Goal: Information Seeking & Learning: Learn about a topic

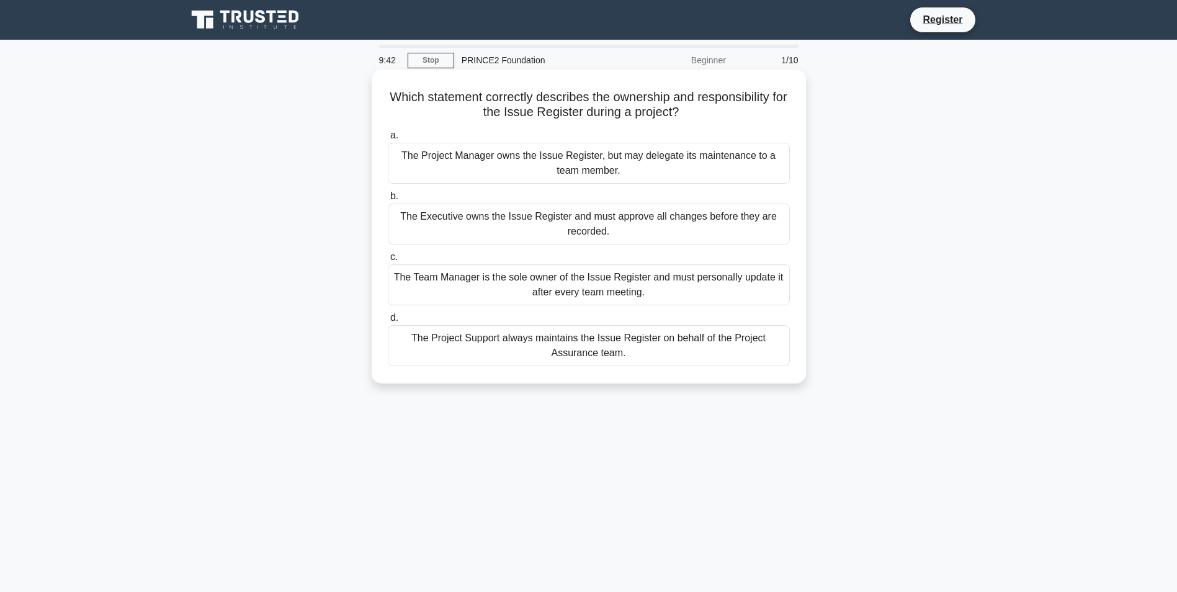
click at [547, 156] on div "The Project Manager owns the Issue Register, but may delegate its maintenance t…" at bounding box center [589, 163] width 402 height 41
click at [388, 140] on input "a. The Project Manager owns the Issue Register, but may delegate its maintenanc…" at bounding box center [388, 136] width 0 height 8
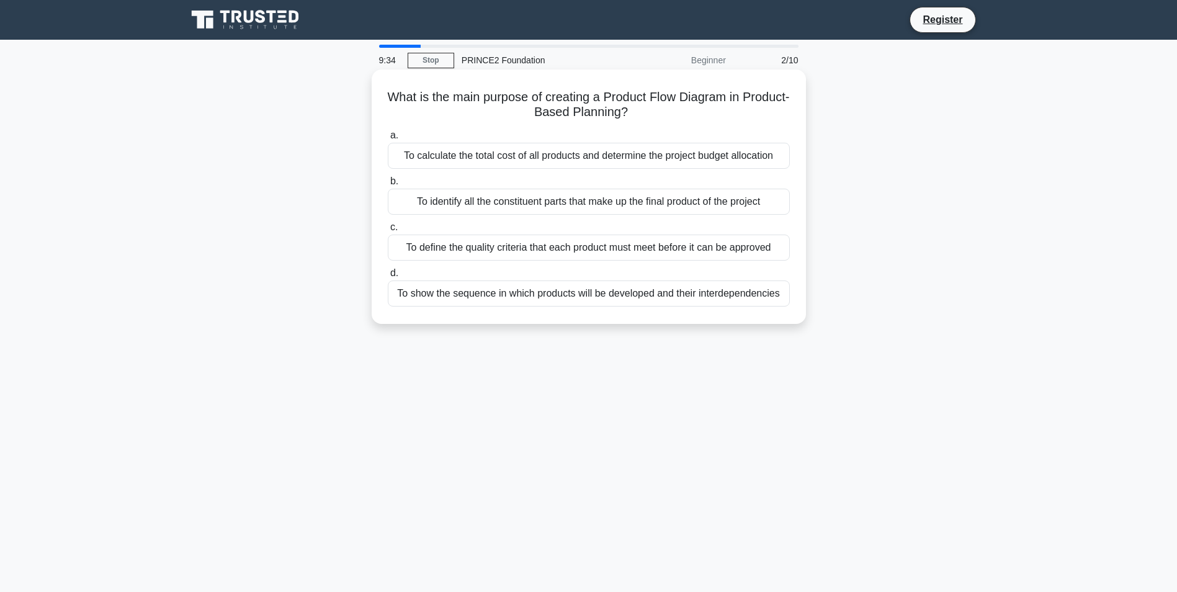
click at [528, 292] on div "To show the sequence in which products will be developed and their interdepende…" at bounding box center [589, 294] width 402 height 26
click at [388, 277] on input "d. To show the sequence in which products will be developed and their interdepe…" at bounding box center [388, 273] width 0 height 8
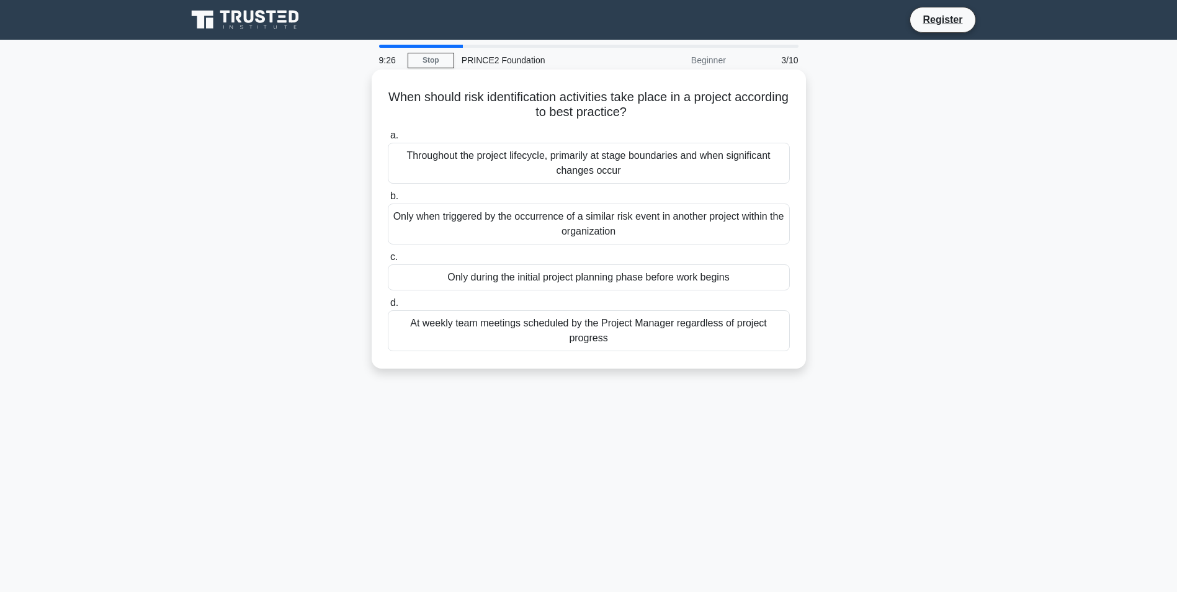
click at [568, 159] on div "Throughout the project lifecycle, primarily at stage boundaries and when signif…" at bounding box center [589, 163] width 402 height 41
click at [388, 140] on input "a. Throughout the project lifecycle, primarily at stage boundaries and when sig…" at bounding box center [388, 136] width 0 height 8
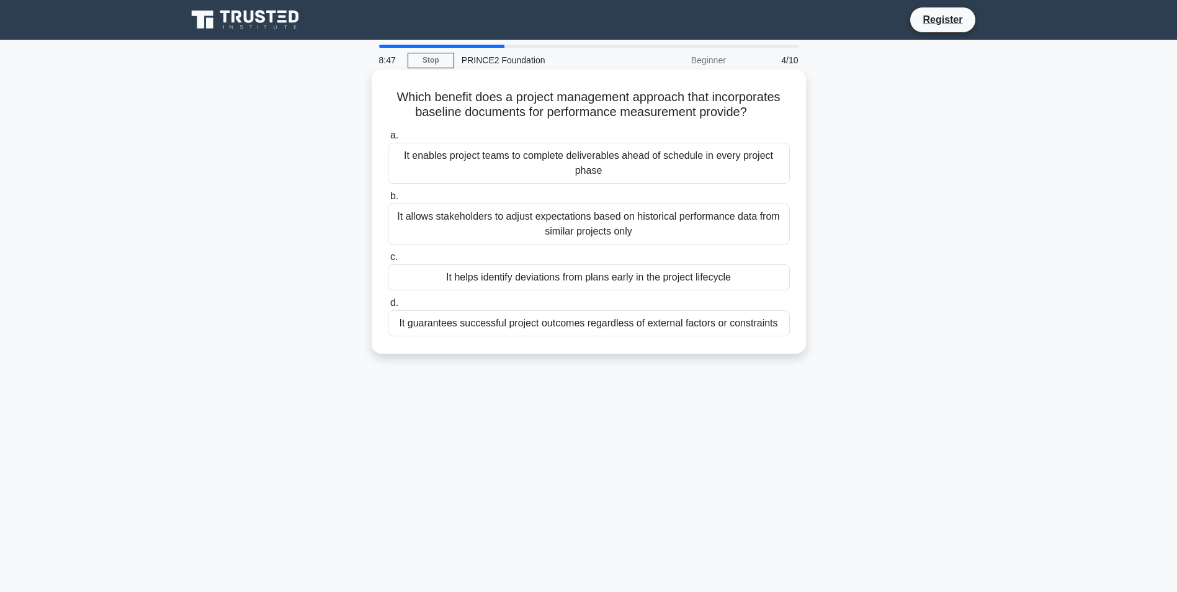
click at [541, 278] on div "It helps identify deviations from plans early in the project lifecycle" at bounding box center [589, 277] width 402 height 26
click at [388, 261] on input "c. It helps identify deviations from plans early in the project lifecycle" at bounding box center [388, 257] width 0 height 8
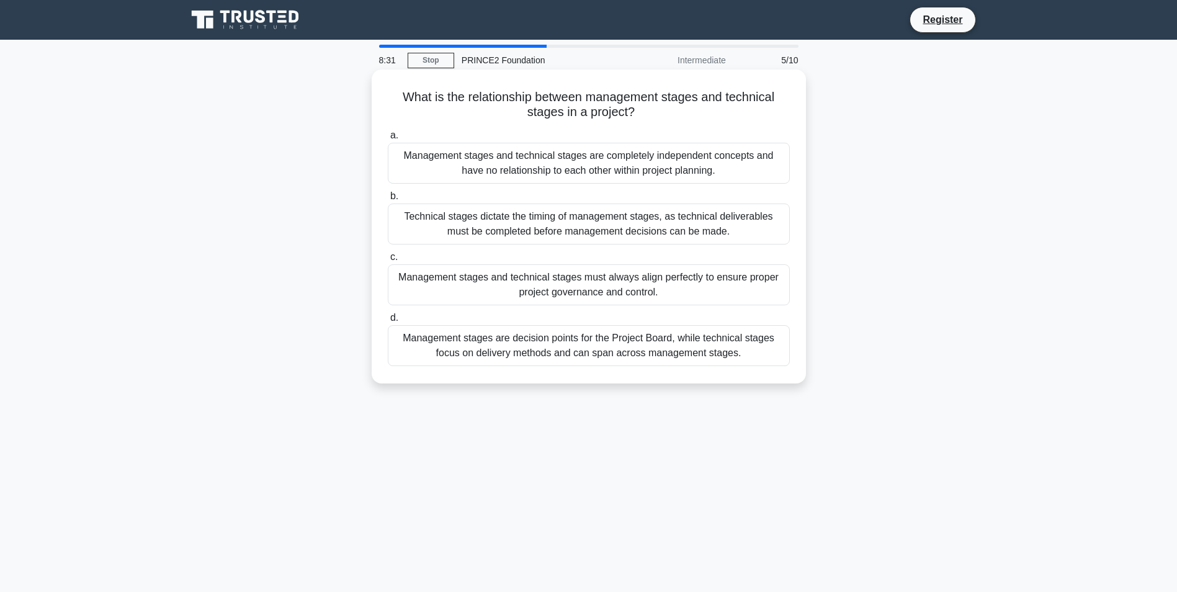
click at [543, 356] on div "Management stages are decision points for the Project Board, while technical st…" at bounding box center [589, 345] width 402 height 41
click at [388, 322] on input "d. Management stages are decision points for the Project Board, while technical…" at bounding box center [388, 318] width 0 height 8
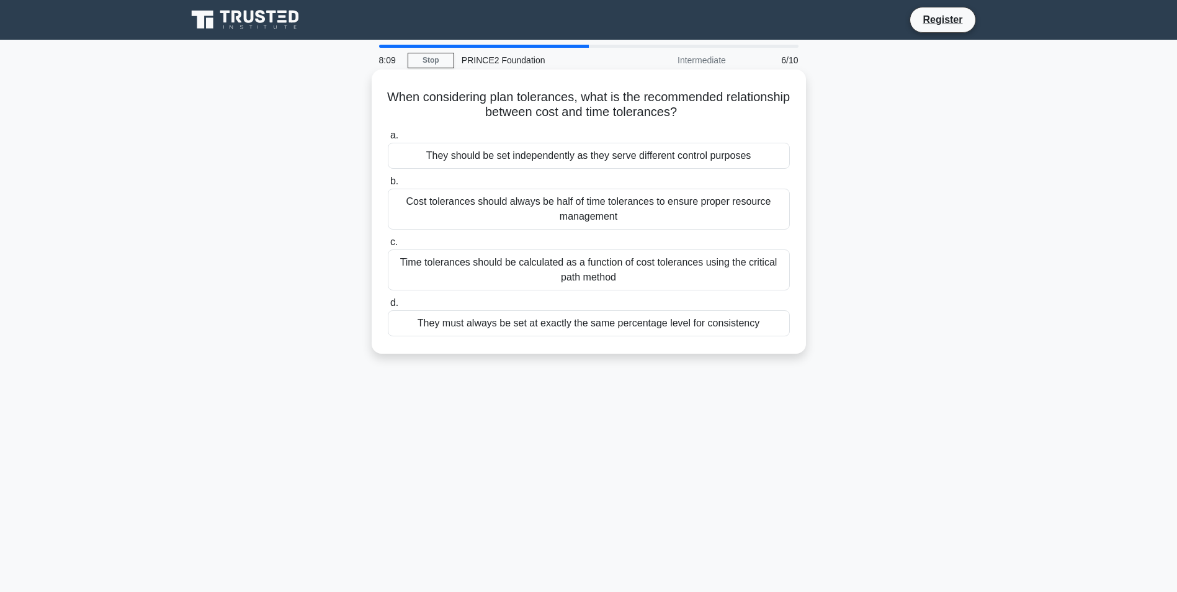
click at [547, 267] on div "Time tolerances should be calculated as a function of cost tolerances using the…" at bounding box center [589, 269] width 402 height 41
click at [388, 246] on input "c. Time tolerances should be calculated as a function of cost tolerances using …" at bounding box center [388, 242] width 0 height 8
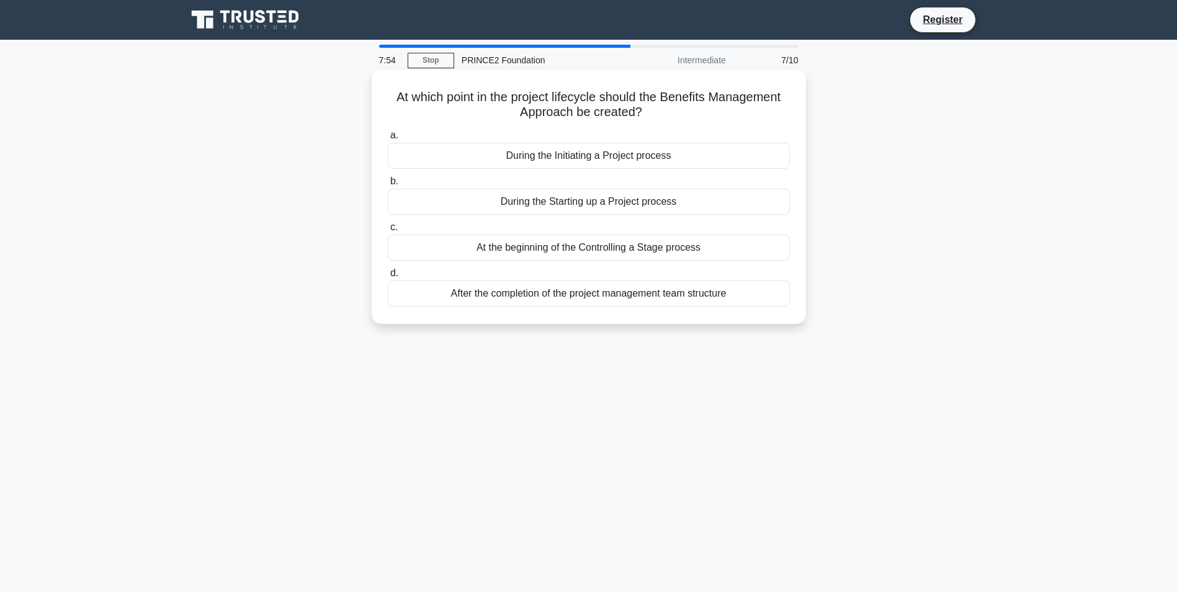
click at [545, 165] on div "During the Initiating a Project process" at bounding box center [589, 156] width 402 height 26
click at [388, 140] on input "a. During the Initiating a Project process" at bounding box center [388, 136] width 0 height 8
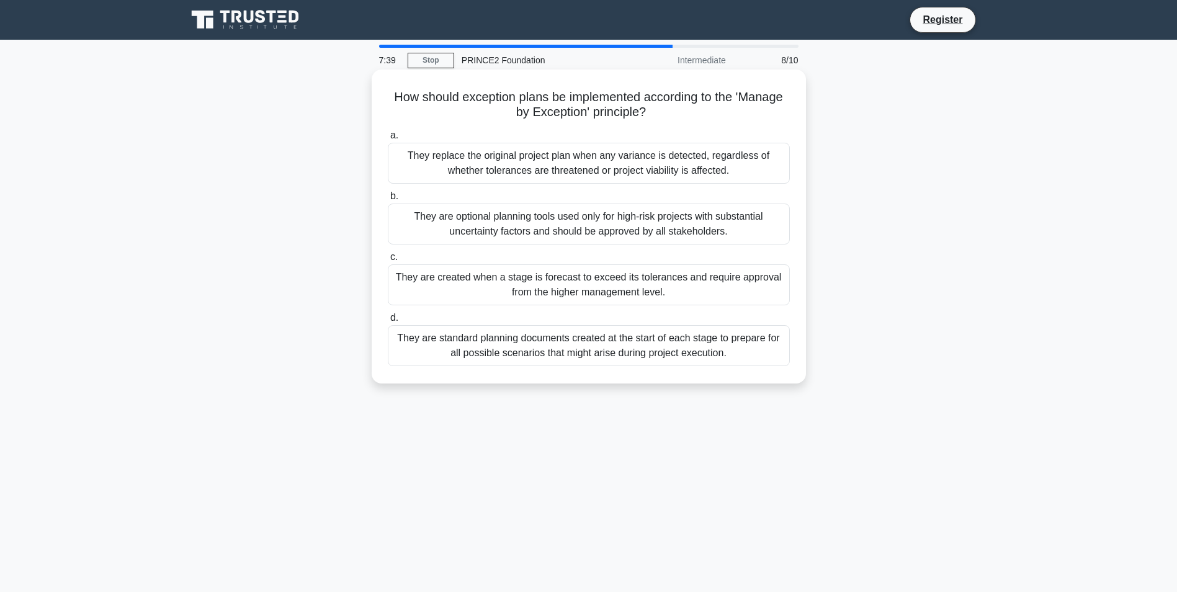
click at [539, 283] on div "They are created when a stage is forecast to exceed its tolerances and require …" at bounding box center [589, 284] width 402 height 41
click at [388, 261] on input "c. They are created when a stage is forecast to exceed its tolerances and requi…" at bounding box center [388, 257] width 0 height 8
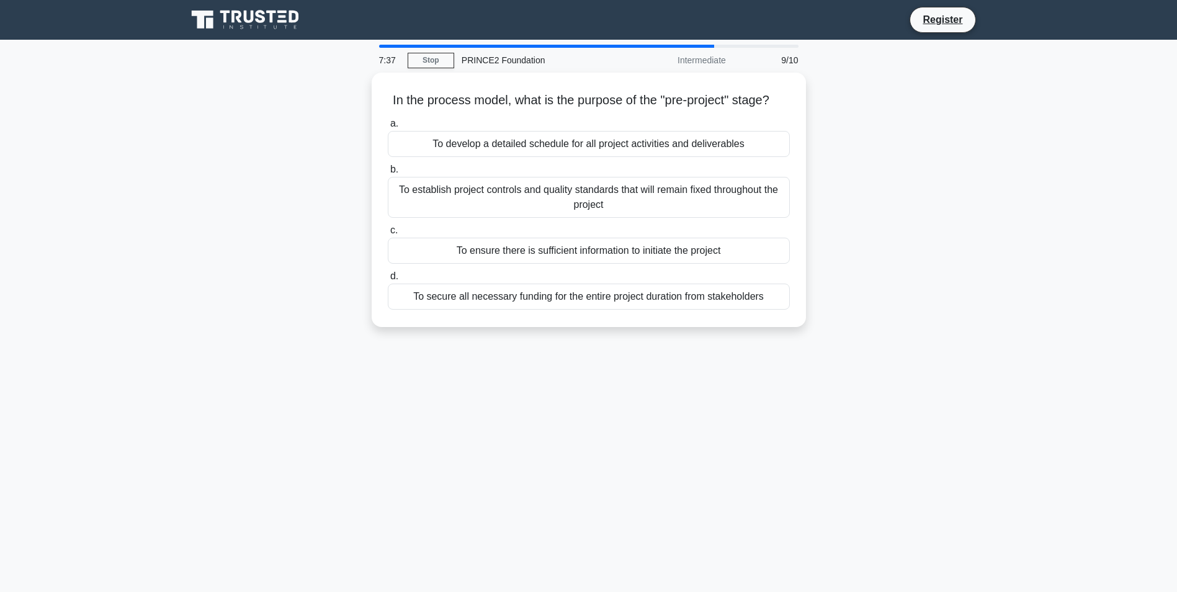
click at [539, 283] on div "a. To develop a detailed schedule for all project activities and deliverables b…" at bounding box center [588, 213] width 417 height 199
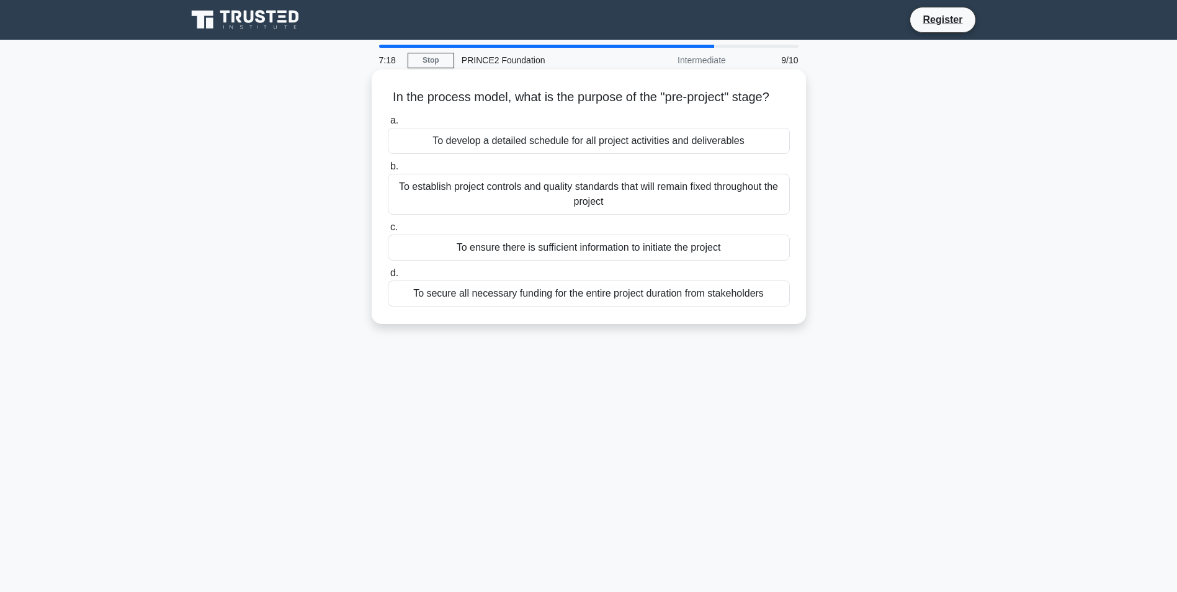
click at [532, 261] on div "To ensure there is sufficient information to initiate the project" at bounding box center [589, 248] width 402 height 26
click at [388, 231] on input "c. To ensure there is sufficient information to initiate the project" at bounding box center [388, 227] width 0 height 8
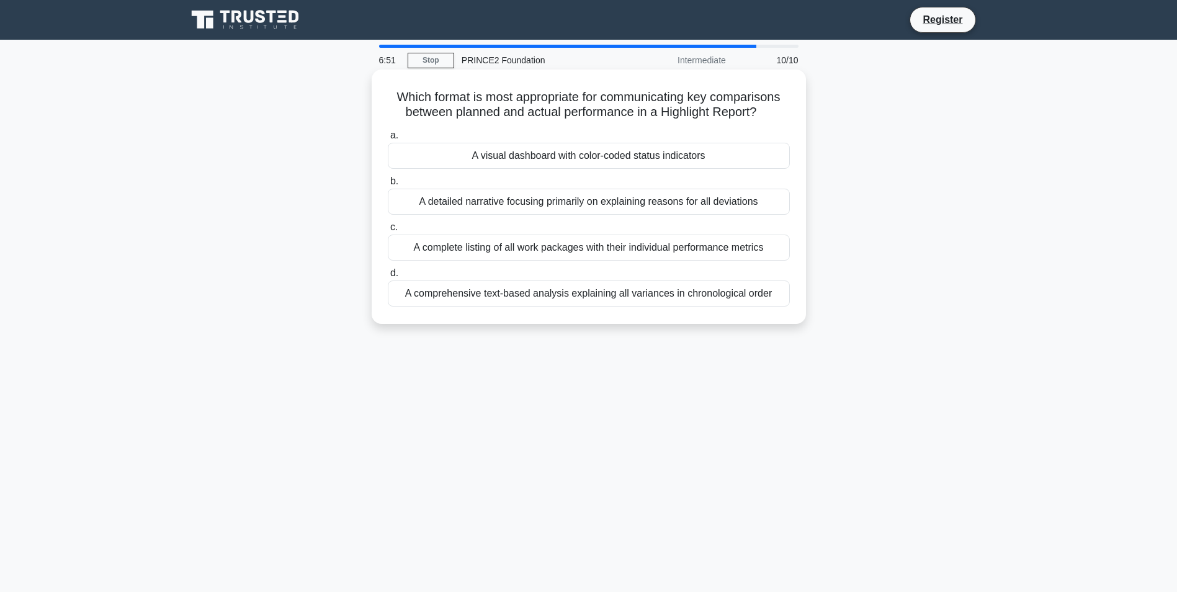
click at [601, 156] on div "A visual dashboard with color-coded status indicators" at bounding box center [589, 156] width 402 height 26
click at [388, 140] on input "a. A visual dashboard with color-coded status indicators" at bounding box center [388, 136] width 0 height 8
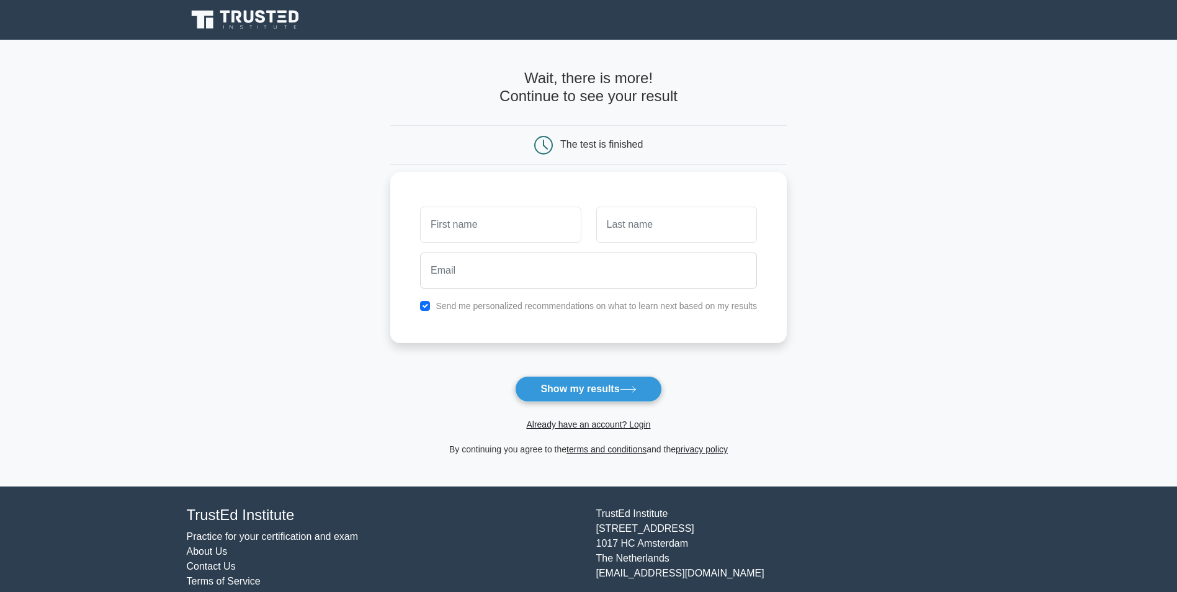
click at [510, 232] on input "text" at bounding box center [500, 225] width 161 height 36
click at [444, 233] on input "text" at bounding box center [500, 225] width 161 height 36
type input "[PERSON_NAME]"
click at [650, 236] on input "text" at bounding box center [676, 225] width 161 height 36
type input "bridge"
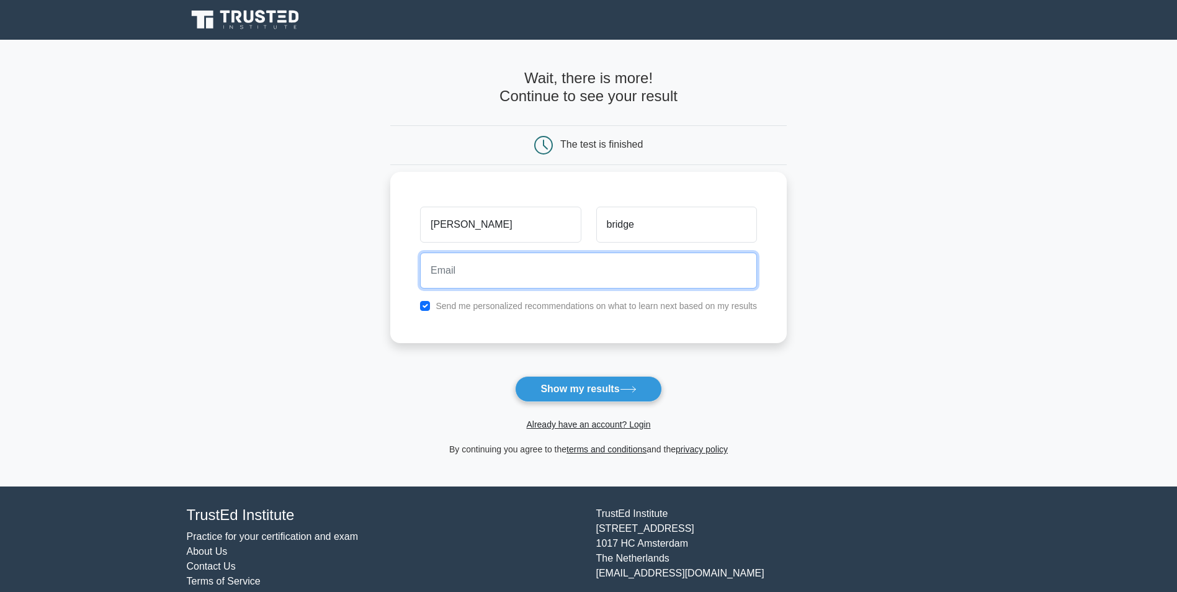
click at [541, 284] on input "email" at bounding box center [588, 271] width 337 height 36
type input "[EMAIL_ADDRESS][DOMAIN_NAME]"
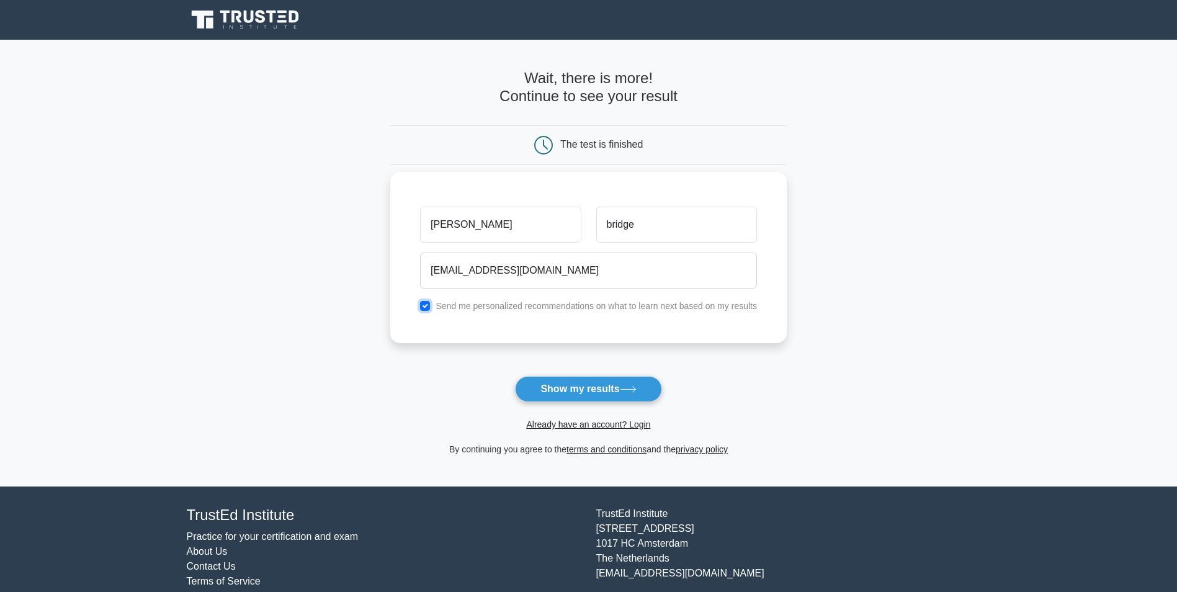
click at [421, 308] on input "checkbox" at bounding box center [425, 306] width 10 height 10
checkbox input "false"
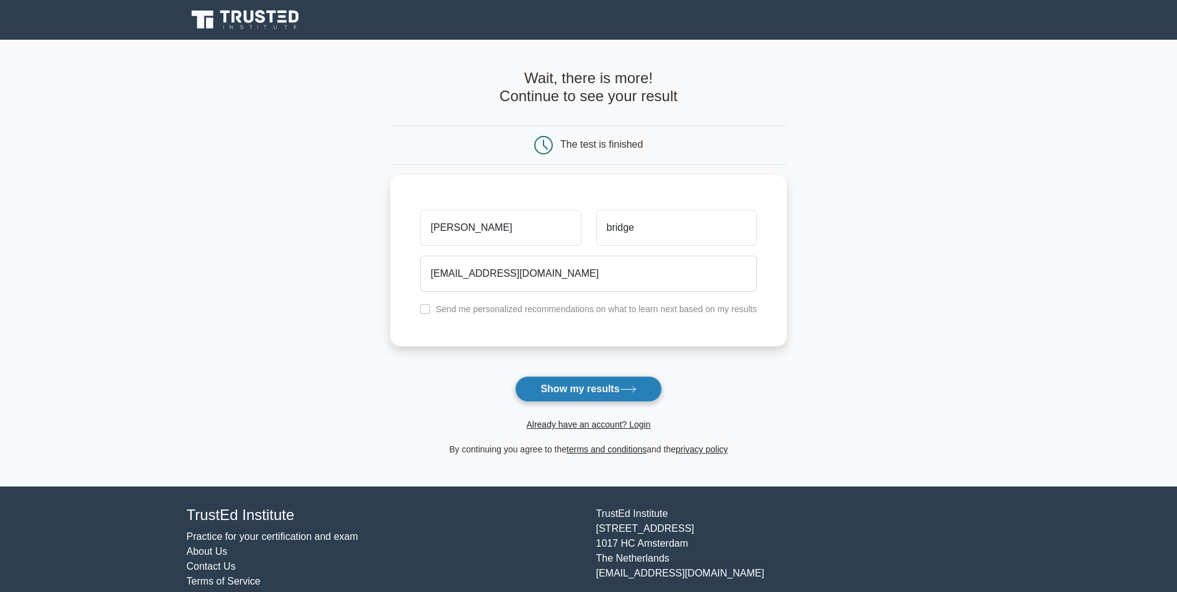
click at [589, 384] on button "Show my results" at bounding box center [588, 389] width 146 height 26
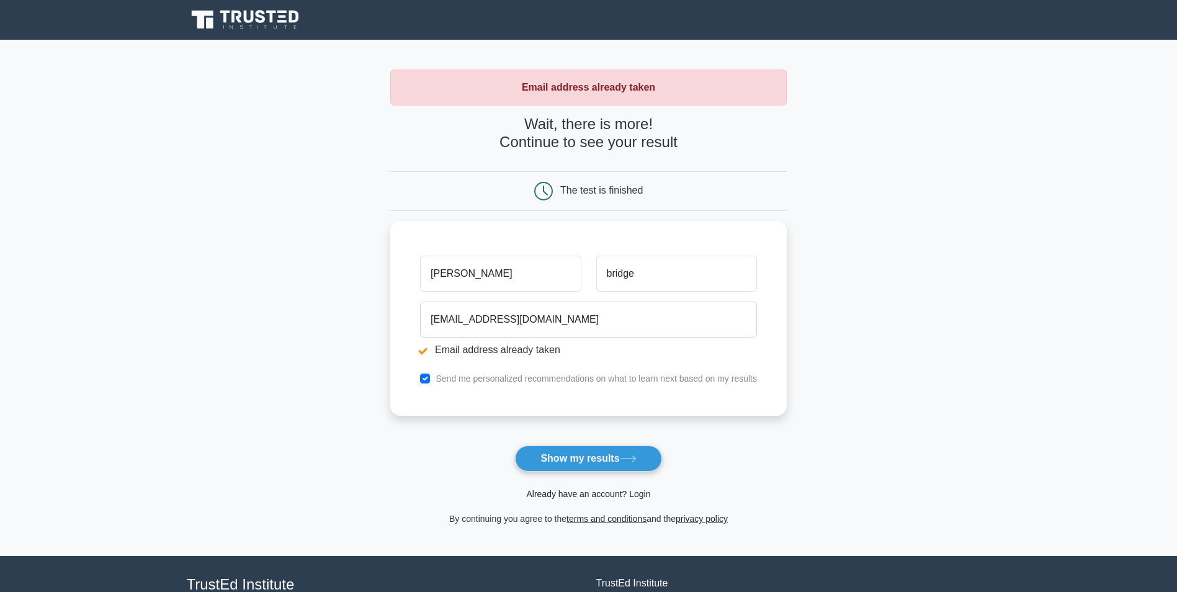
click at [591, 492] on link "Already have an account? Login" at bounding box center [588, 494] width 124 height 10
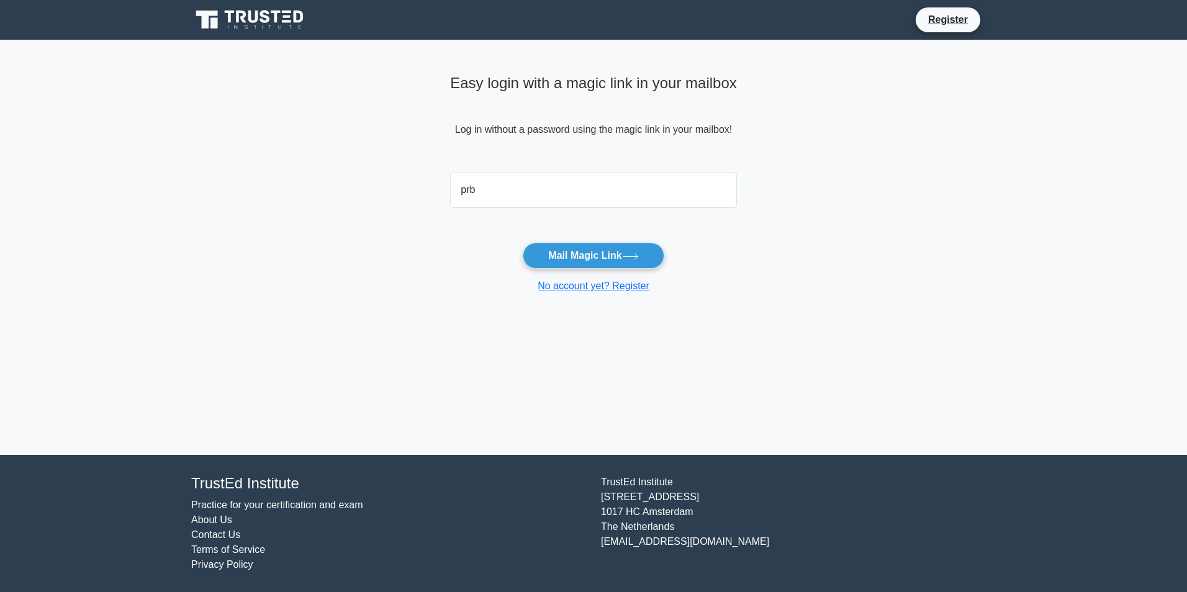
type input "prb6868@gmail.com"
click at [582, 254] on button "Mail Magic Link" at bounding box center [593, 256] width 141 height 26
